Goal: Check status: Check status

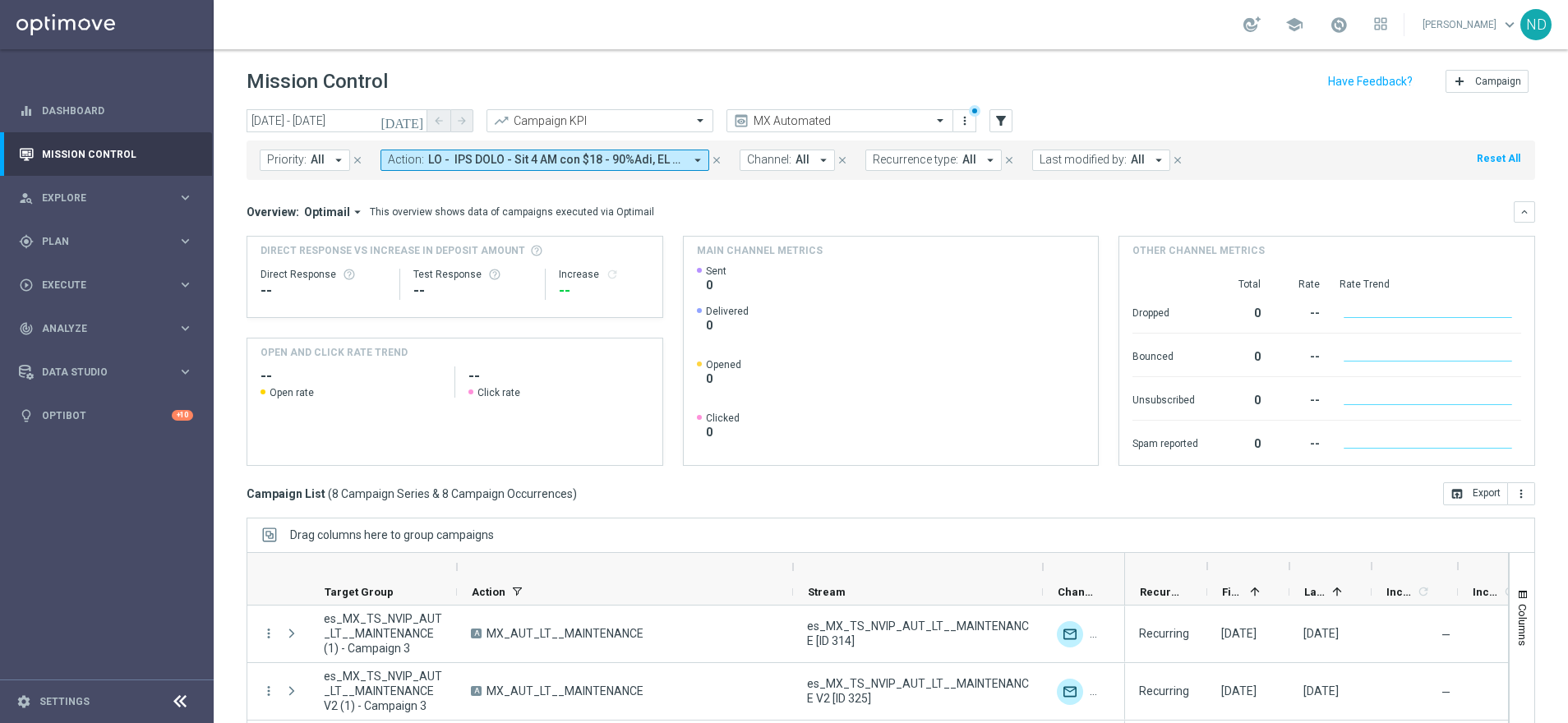
click at [421, 113] on button "[DATE]" at bounding box center [402, 122] width 50 height 24
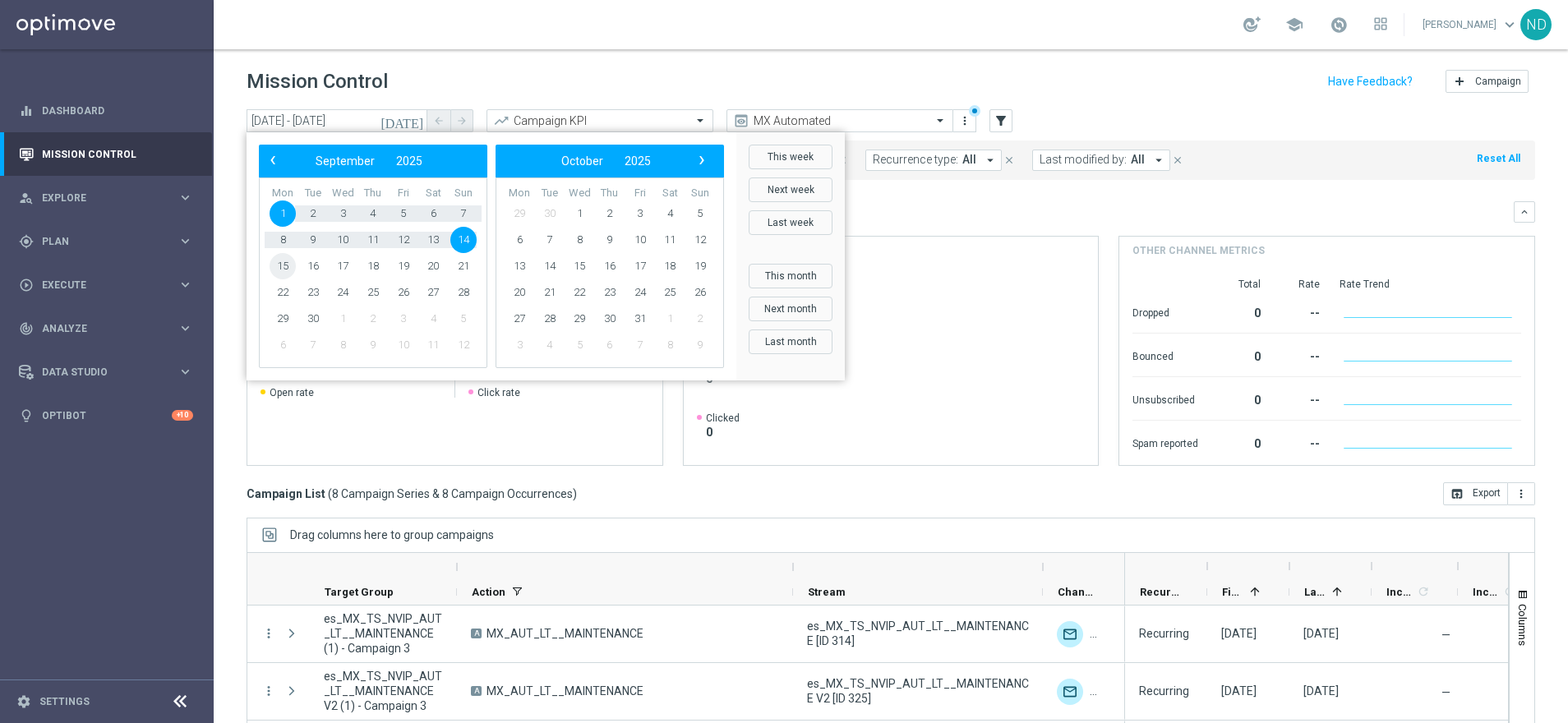
click at [277, 258] on span "15" at bounding box center [282, 266] width 26 height 26
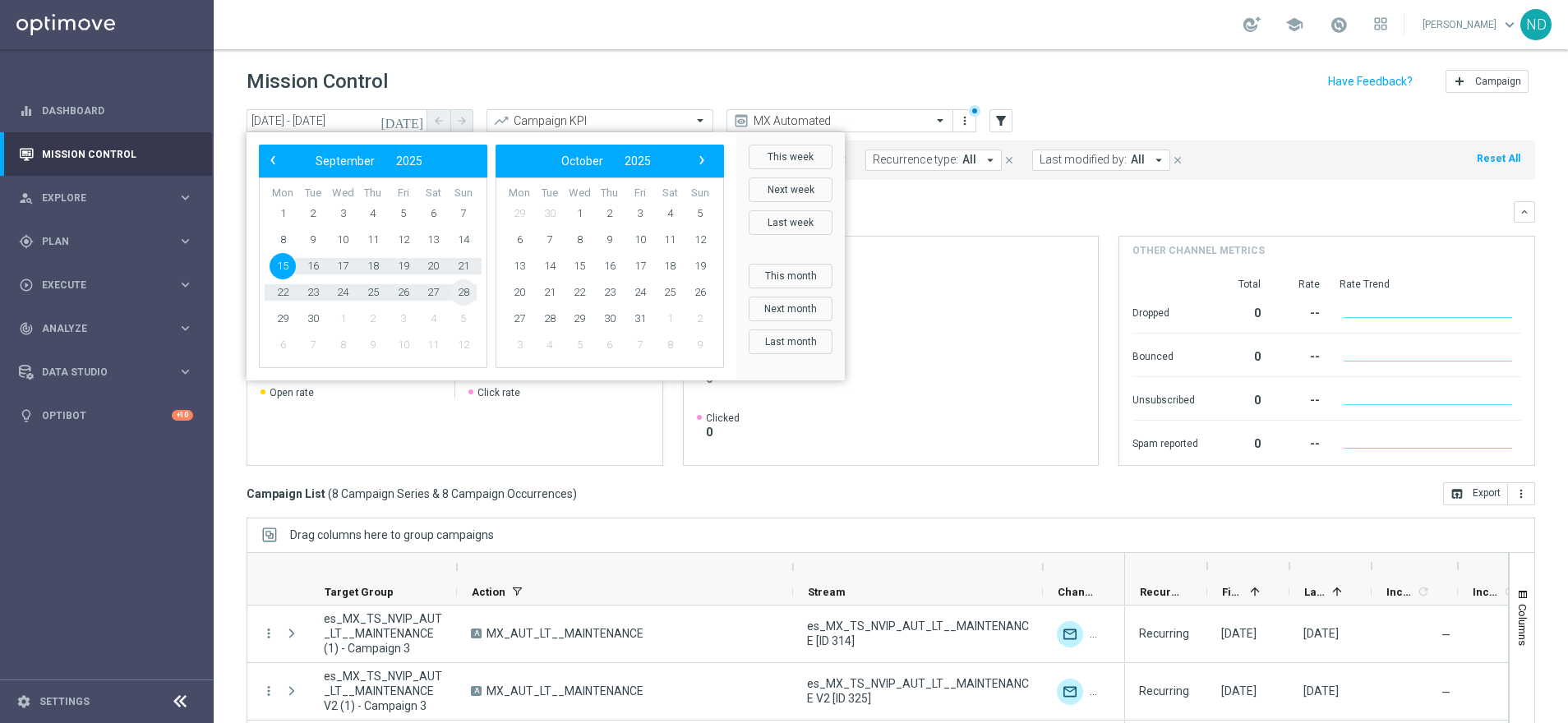
click at [463, 291] on span "28" at bounding box center [463, 292] width 26 height 26
type input "[DATE] - [DATE]"
